Goal: Task Accomplishment & Management: Manage account settings

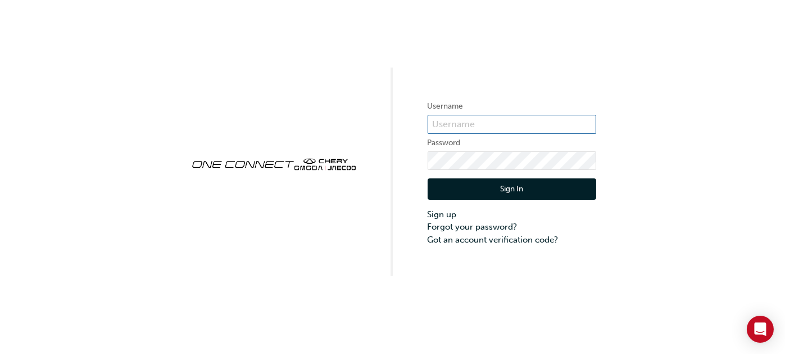
type input "OJAU286"
click at [553, 187] on button "Sign In" at bounding box center [512, 188] width 169 height 21
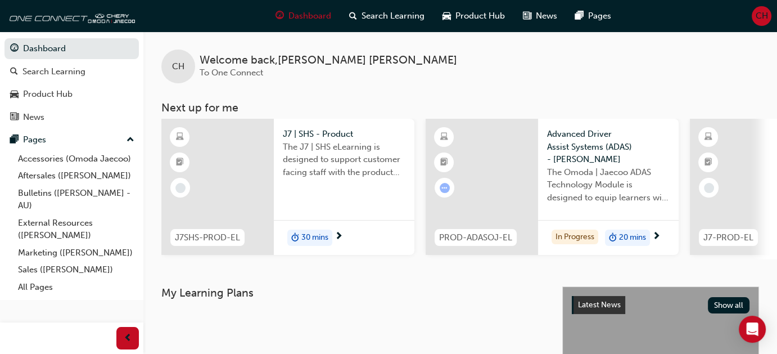
click at [505, 110] on h3 "Next up for me" at bounding box center [460, 107] width 634 height 13
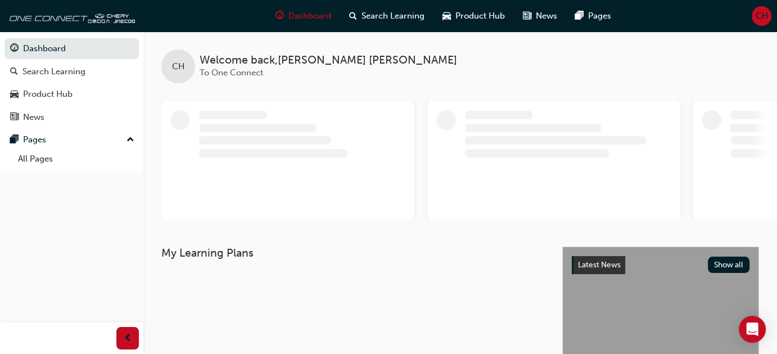
click at [755, 15] on span "CH" at bounding box center [761, 16] width 12 height 13
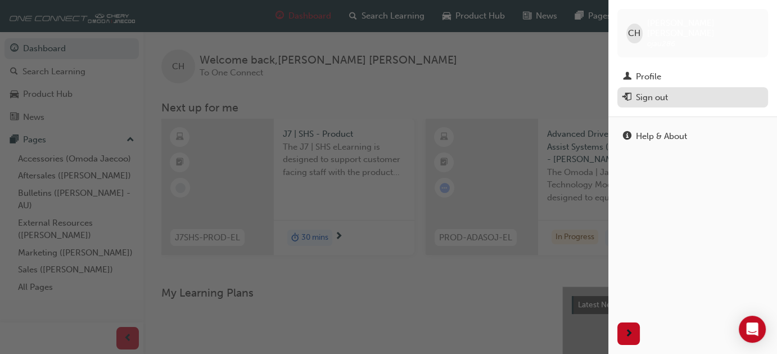
click at [680, 91] on div "Sign out" at bounding box center [692, 98] width 139 height 14
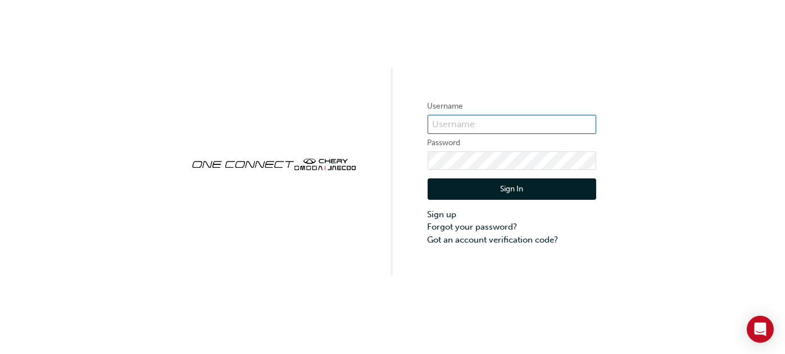
type input "OJAU286"
click at [509, 129] on input "OJAU286" at bounding box center [512, 124] width 169 height 19
click at [554, 143] on label "Password" at bounding box center [512, 142] width 169 height 13
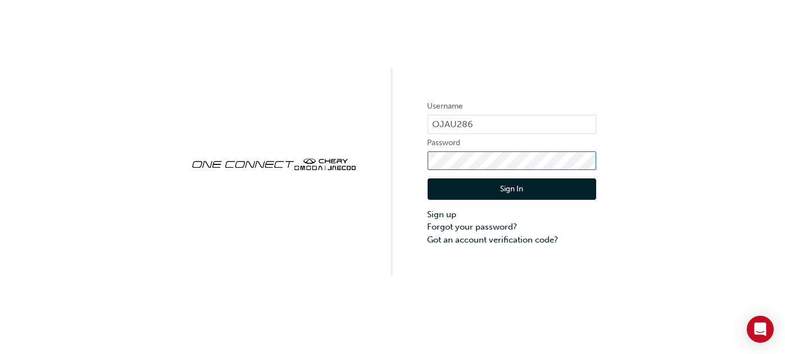
click at [390, 156] on div "Username OJAU286 Password Sign In Sign up Forgot your password? Got an account …" at bounding box center [392, 137] width 785 height 275
click at [367, 182] on div "Username OJAU286 Password Sign In Sign up Forgot your password? Got an account …" at bounding box center [392, 137] width 785 height 275
click at [527, 190] on button "Sign In" at bounding box center [512, 188] width 169 height 21
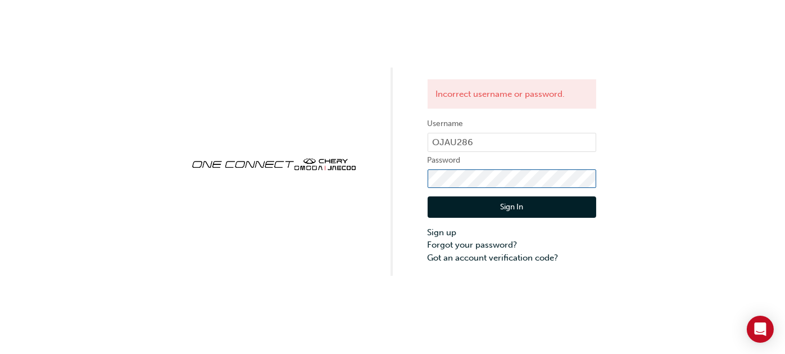
click at [397, 172] on div "Incorrect username or password. Username OJAU286 Password Sign In Sign up Forgo…" at bounding box center [392, 137] width 785 height 275
click at [441, 200] on button "Sign In" at bounding box center [512, 206] width 169 height 21
